Goal: Find specific page/section

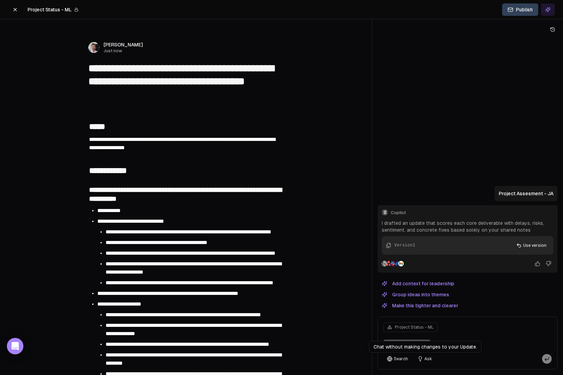
click at [16, 9] on icon at bounding box center [15, 9] width 3 height 3
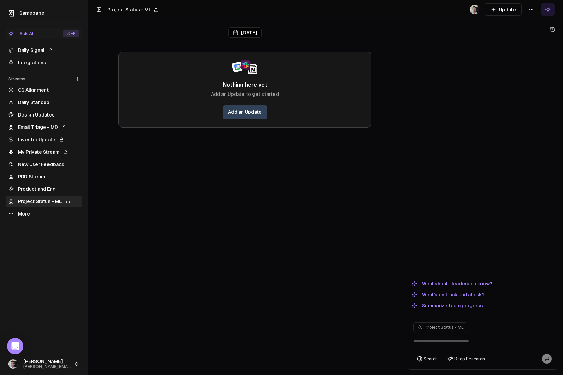
drag, startPoint x: 33, startPoint y: 62, endPoint x: 73, endPoint y: 3, distance: 71.4
click at [33, 61] on link "Integrations" at bounding box center [43, 62] width 77 height 11
